Goal: Task Accomplishment & Management: Manage account settings

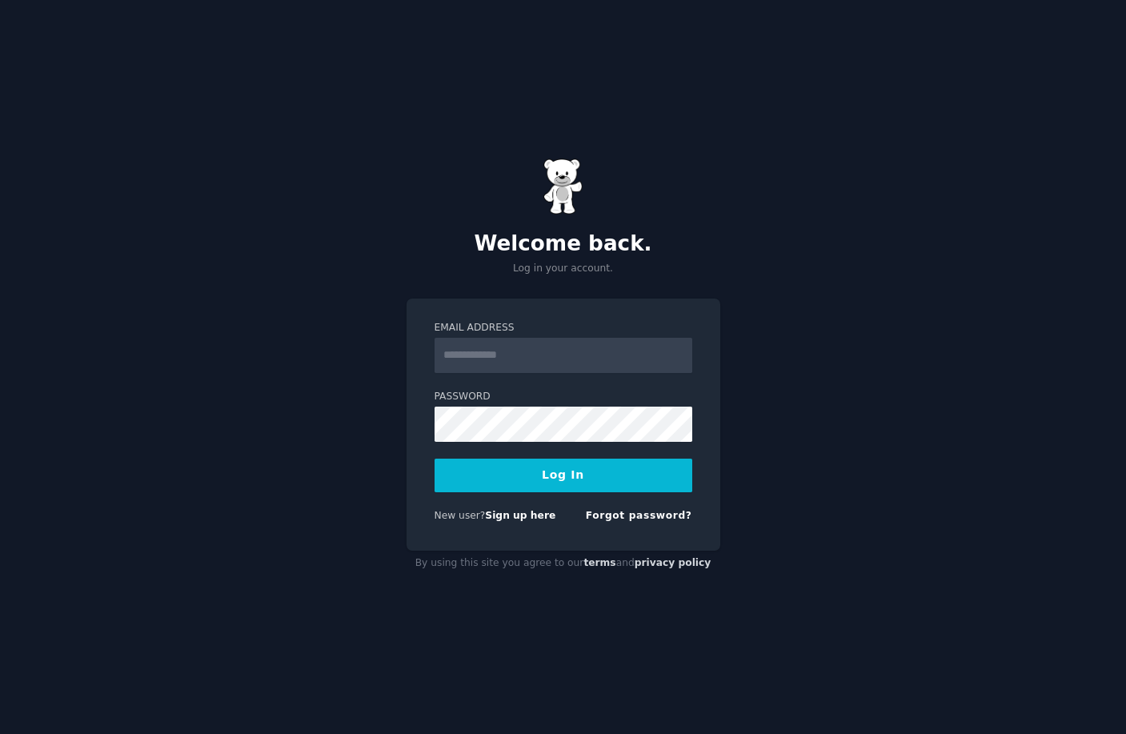
click at [545, 370] on input "Email Address" at bounding box center [564, 355] width 258 height 35
type input "**********"
click at [533, 477] on button "Log In" at bounding box center [564, 476] width 258 height 34
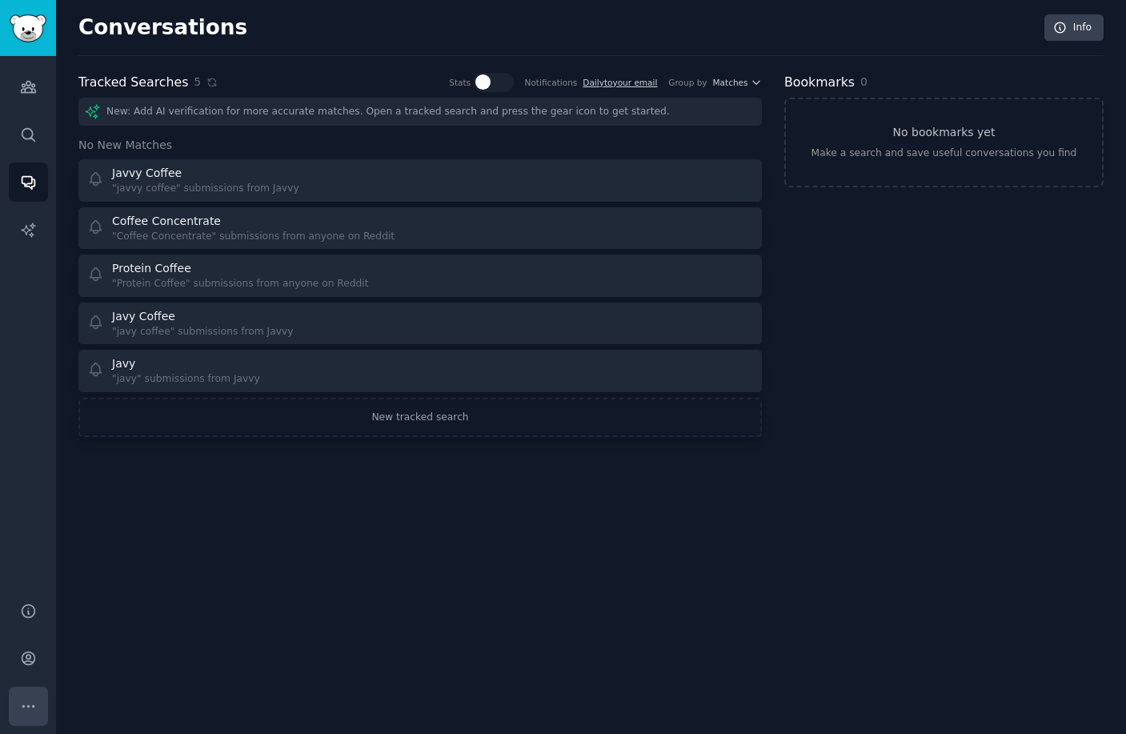
click at [34, 704] on icon "Sidebar" at bounding box center [28, 706] width 17 height 17
click at [38, 662] on link "Account" at bounding box center [28, 658] width 39 height 39
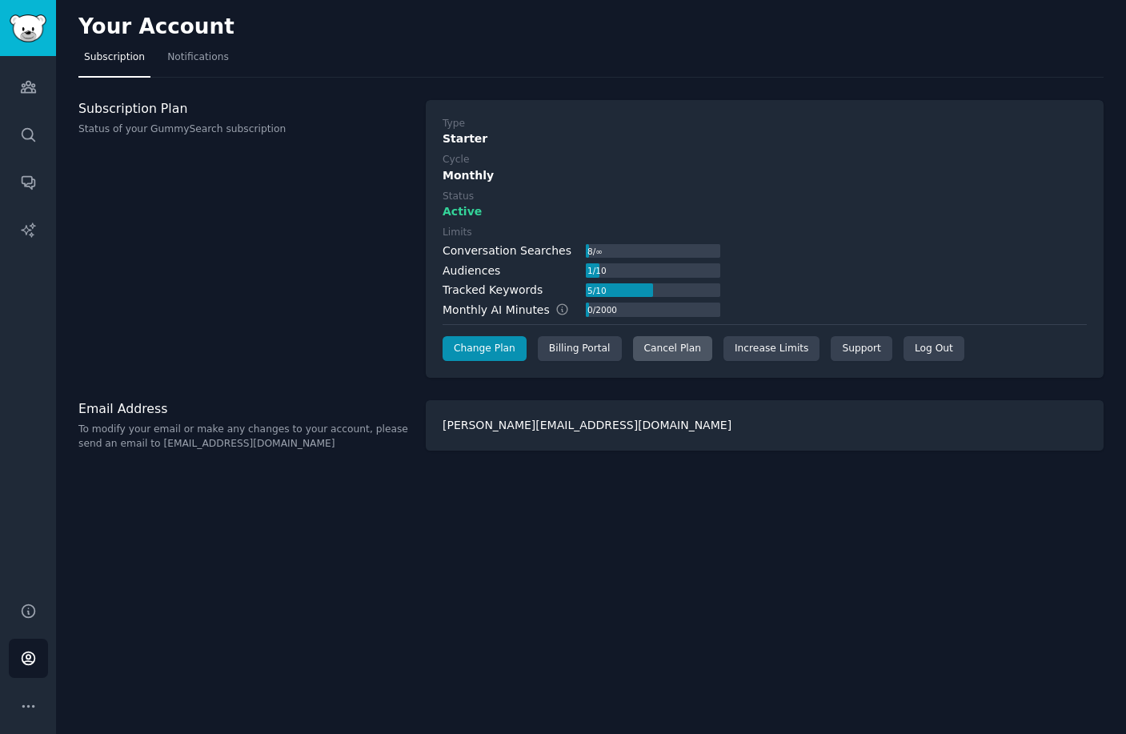
click at [692, 343] on div "Cancel Plan" at bounding box center [672, 349] width 79 height 26
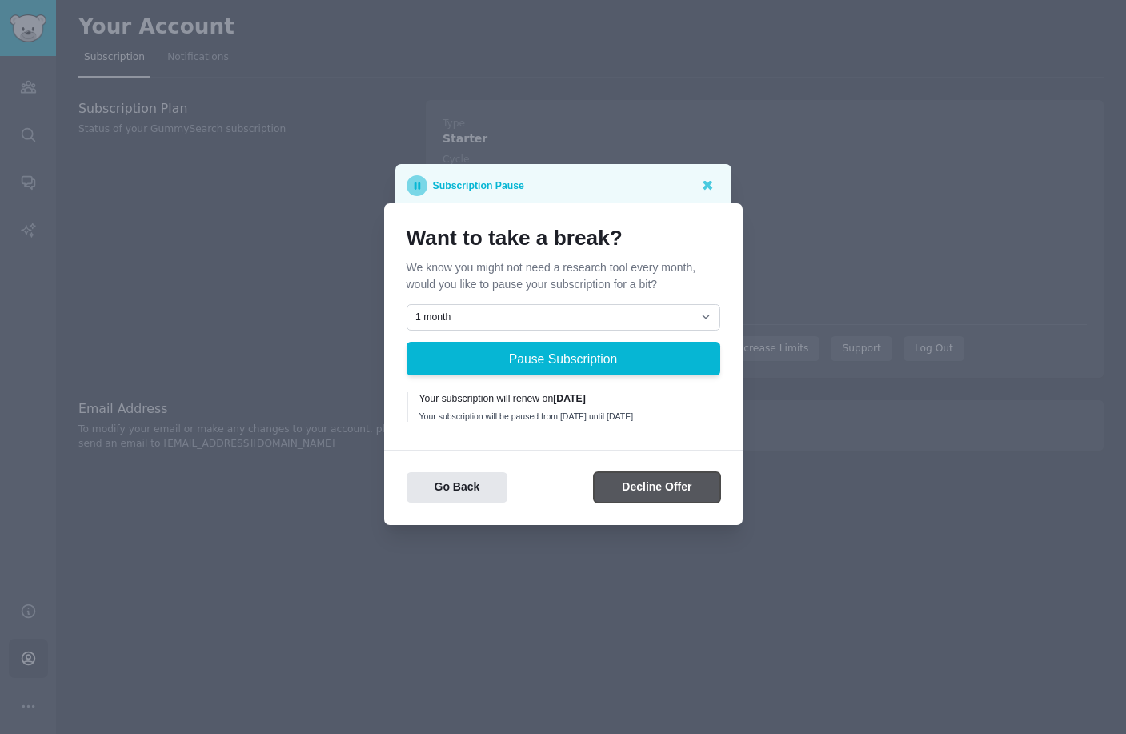
click at [672, 489] on button "Decline Offer" at bounding box center [657, 487] width 126 height 31
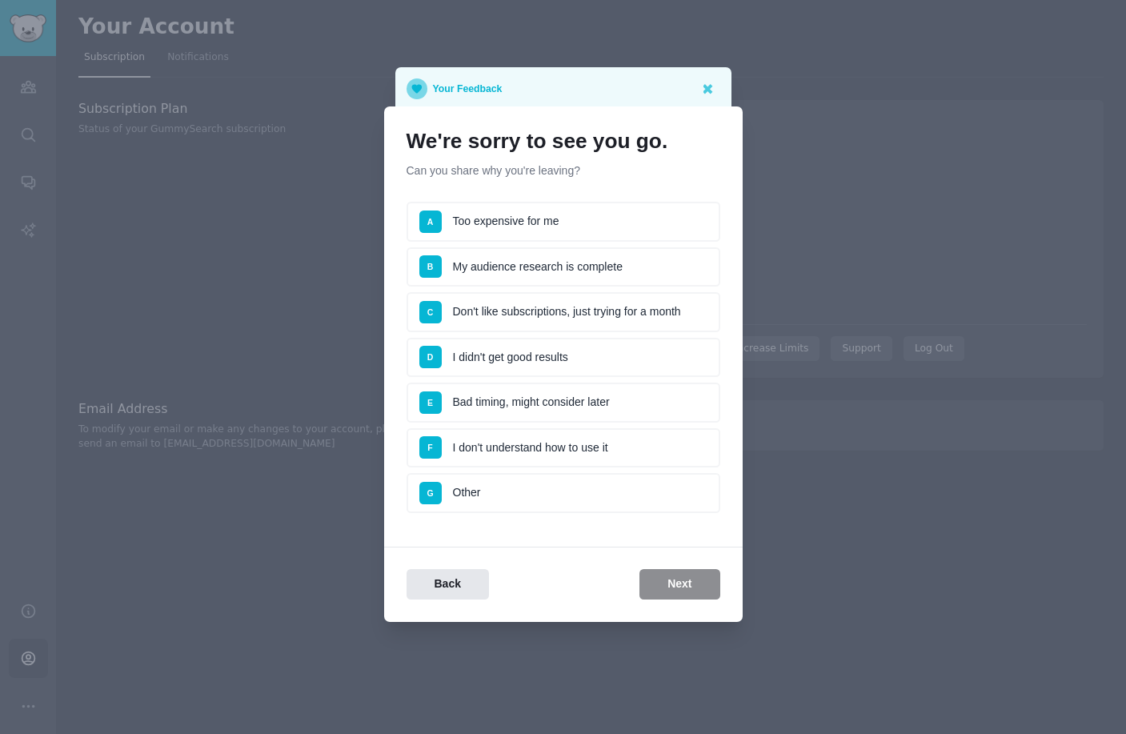
click at [566, 488] on li "G Other" at bounding box center [564, 493] width 314 height 40
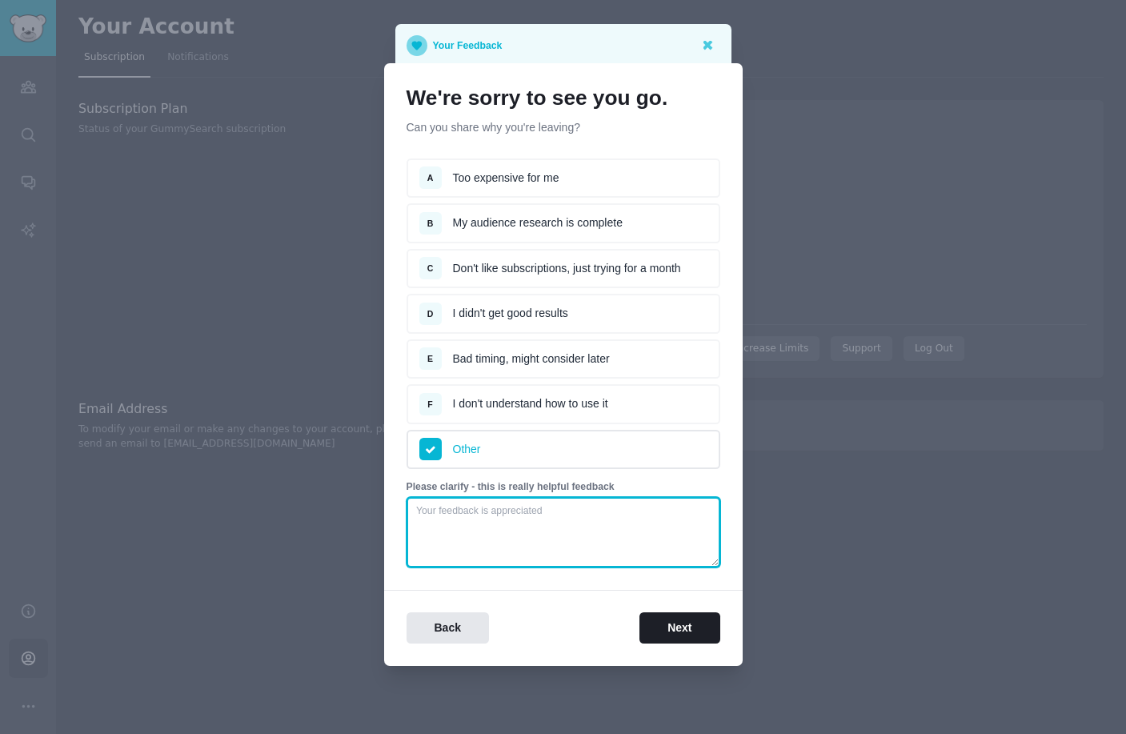
click at [572, 506] on textarea at bounding box center [564, 532] width 314 height 70
type textarea "We switched to a social listening tool"
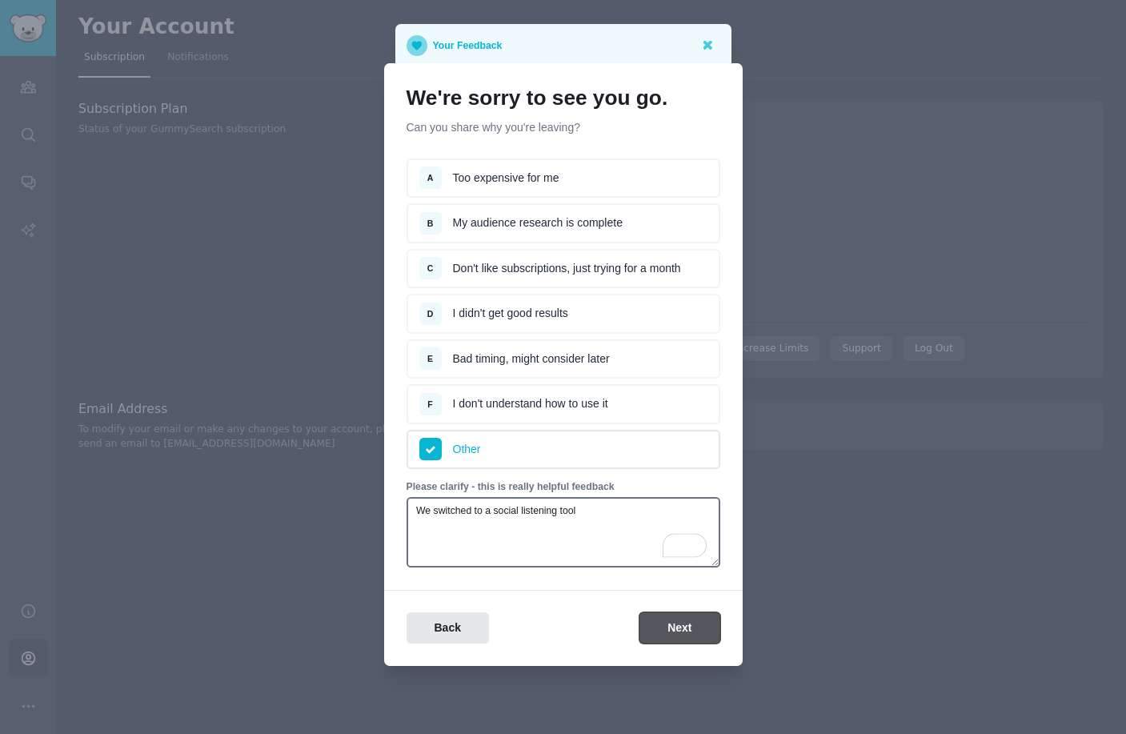
click at [685, 617] on button "Next" at bounding box center [680, 627] width 80 height 31
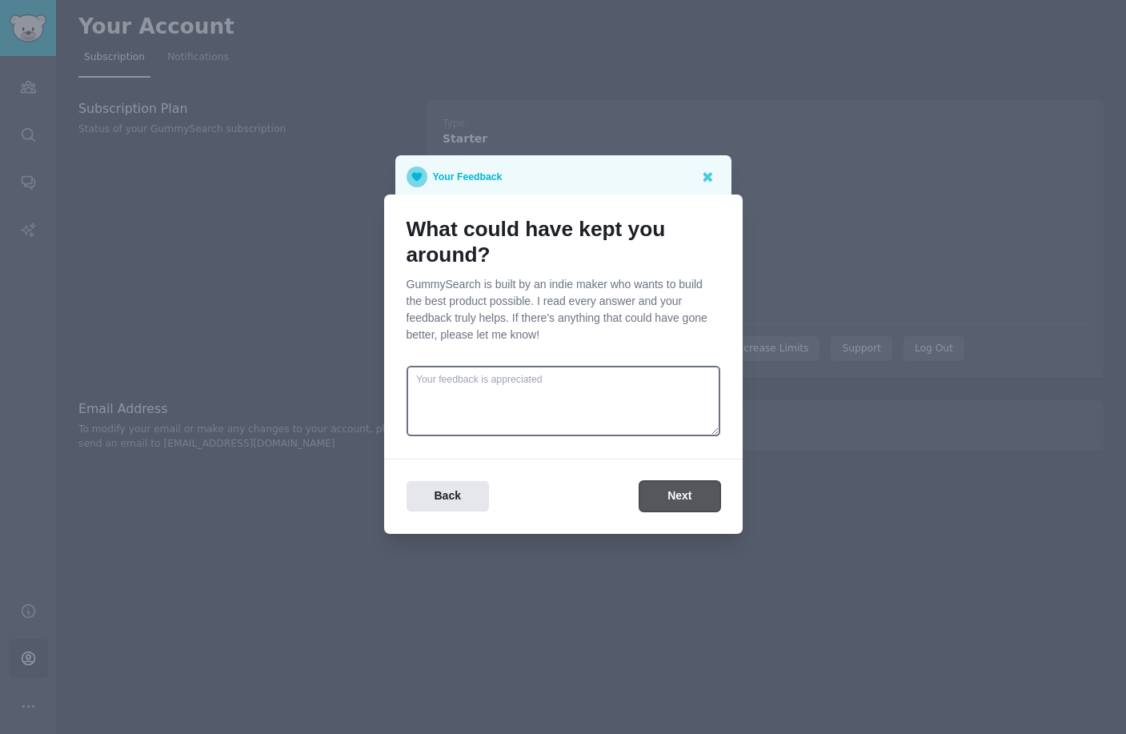
click at [678, 499] on button "Next" at bounding box center [680, 496] width 80 height 31
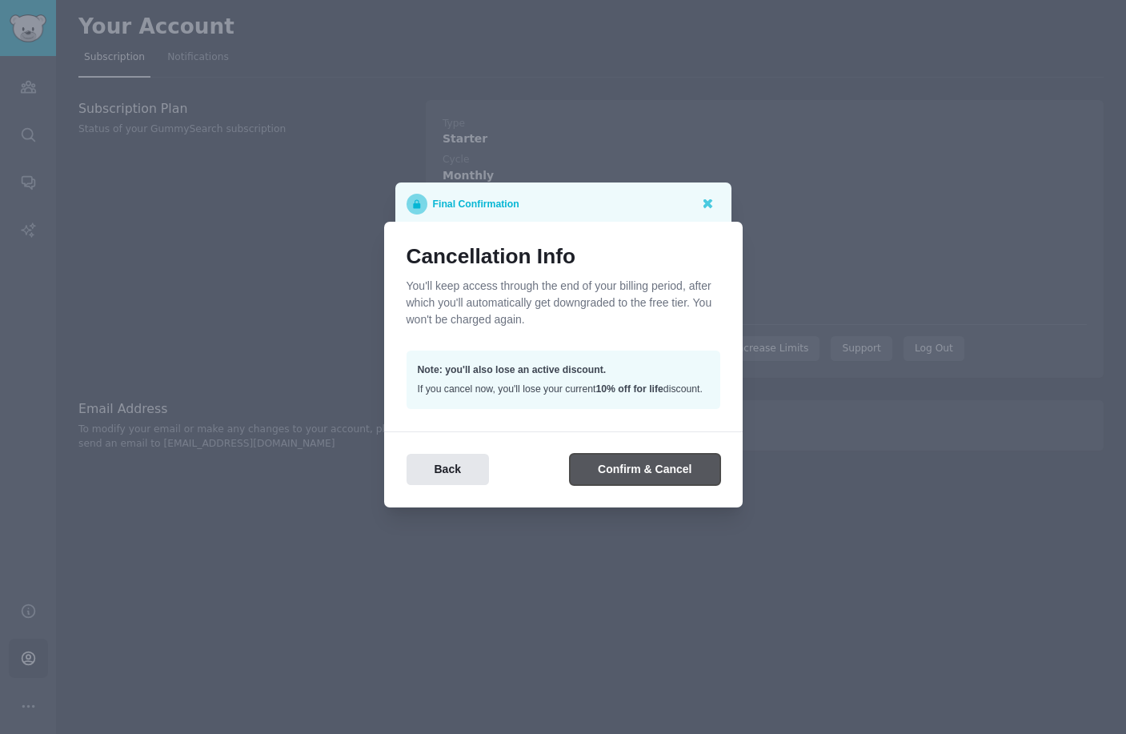
click at [669, 483] on button "Confirm & Cancel" at bounding box center [645, 469] width 150 height 31
